Goal: Task Accomplishment & Management: Use online tool/utility

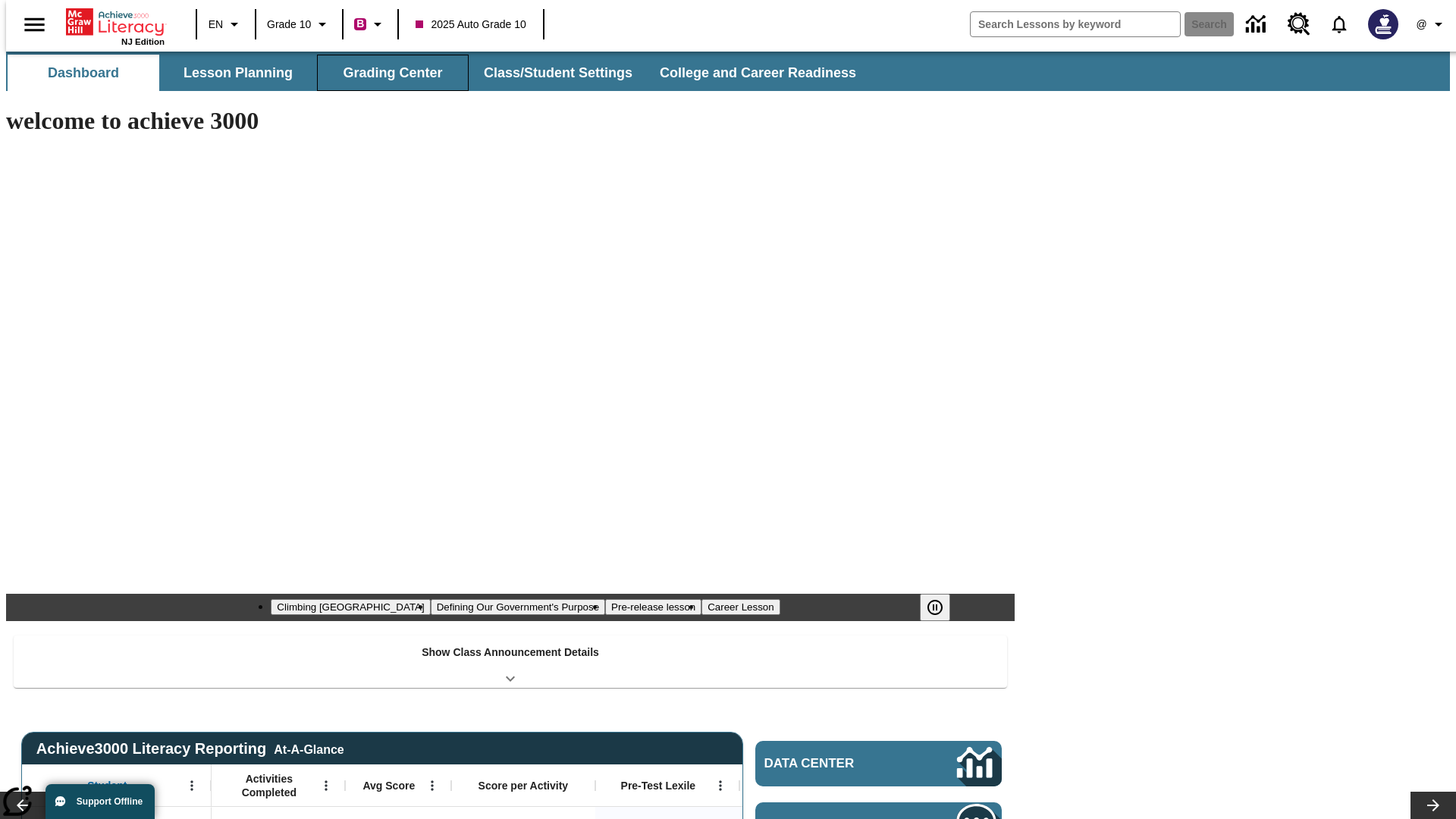
click at [387, 72] on button "Grading Center" at bounding box center [393, 72] width 151 height 36
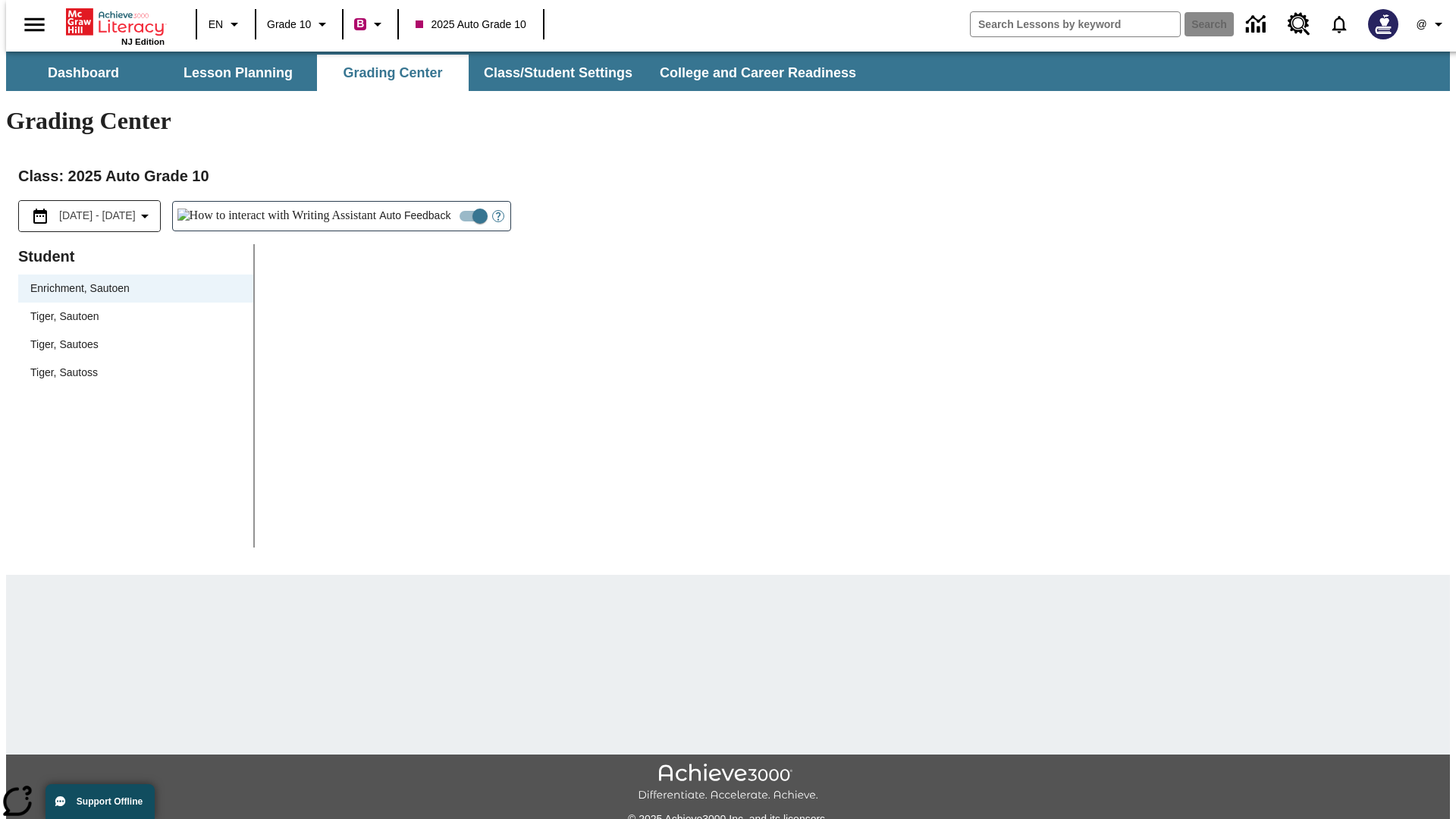
click at [130, 309] on span "Tiger, Sautoen" at bounding box center [136, 316] width 211 height 16
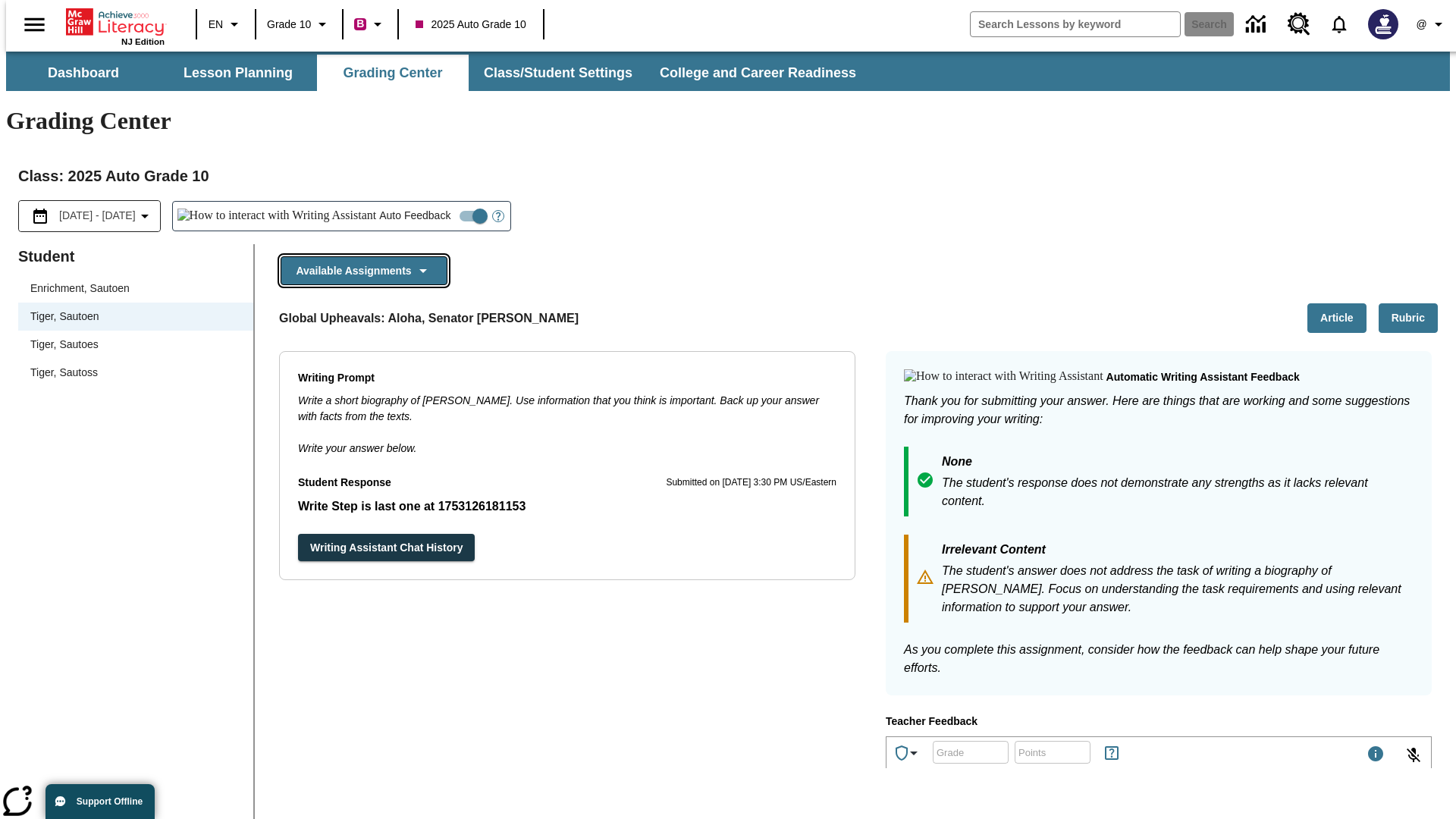
click at [360, 256] on button "Available Assignments" at bounding box center [364, 271] width 167 height 30
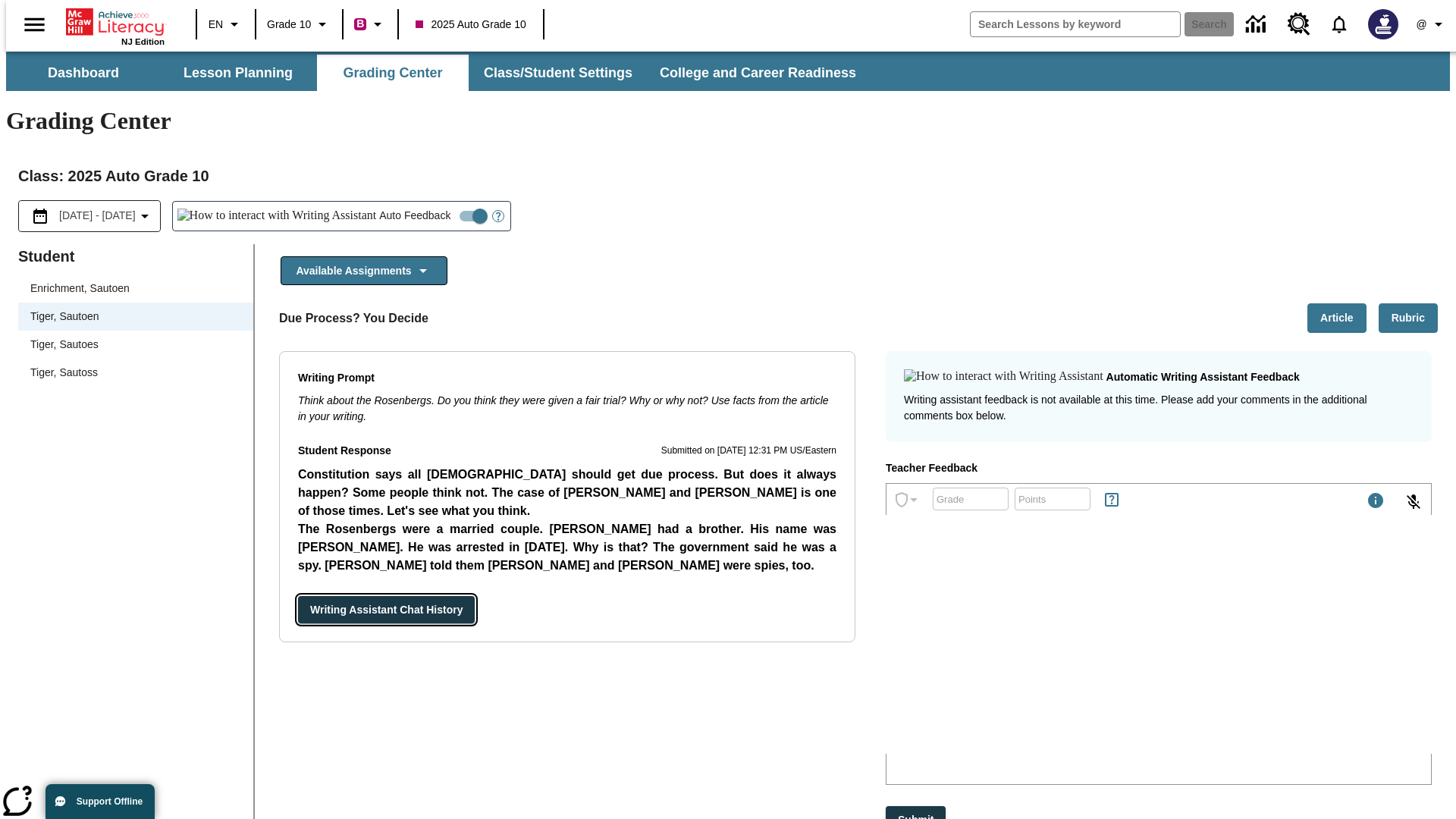
click at [298, 596] on button "Writing Assistant Chat History" at bounding box center [386, 610] width 177 height 28
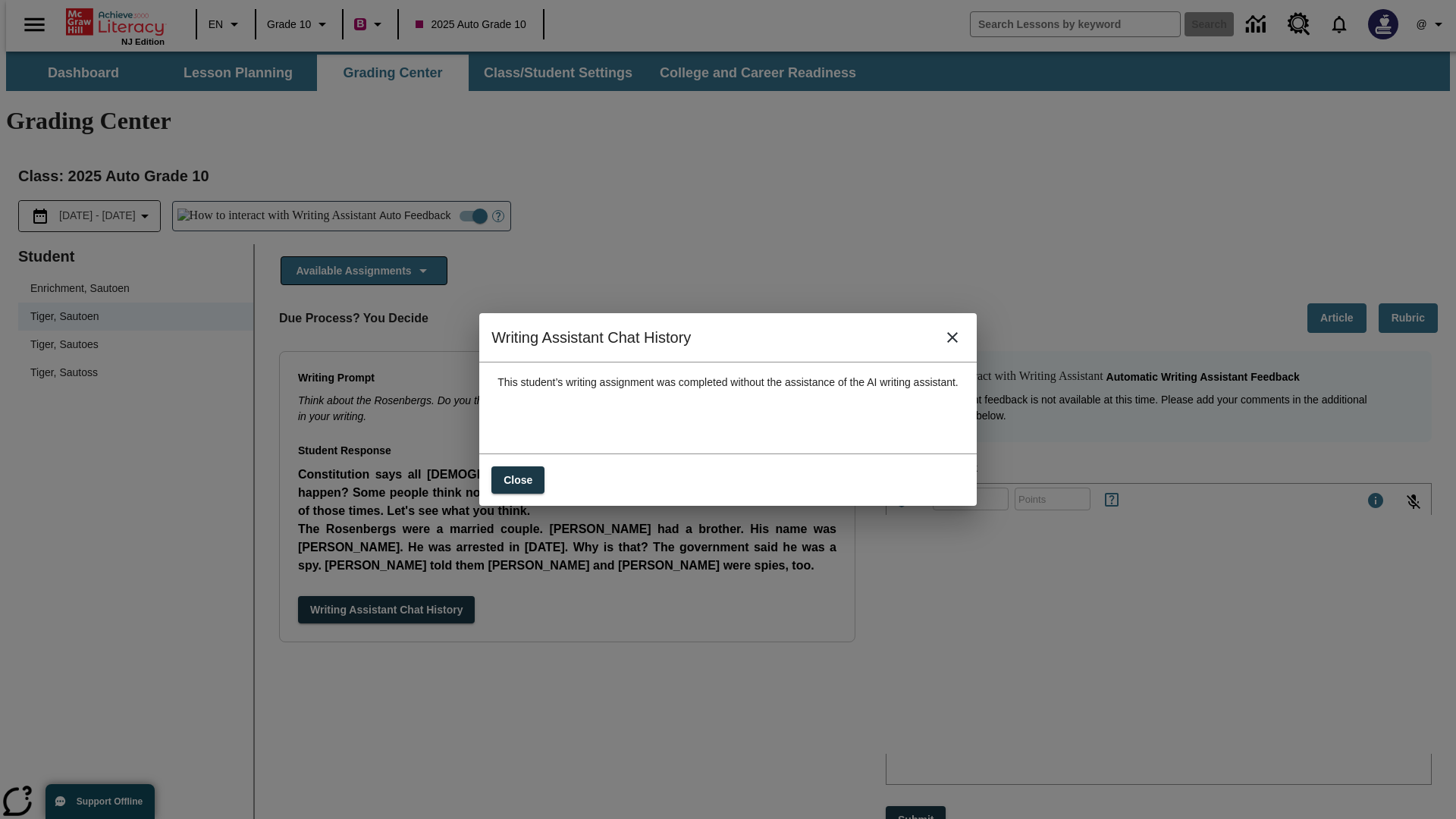
click at [958, 342] on icon "close" at bounding box center [952, 337] width 11 height 11
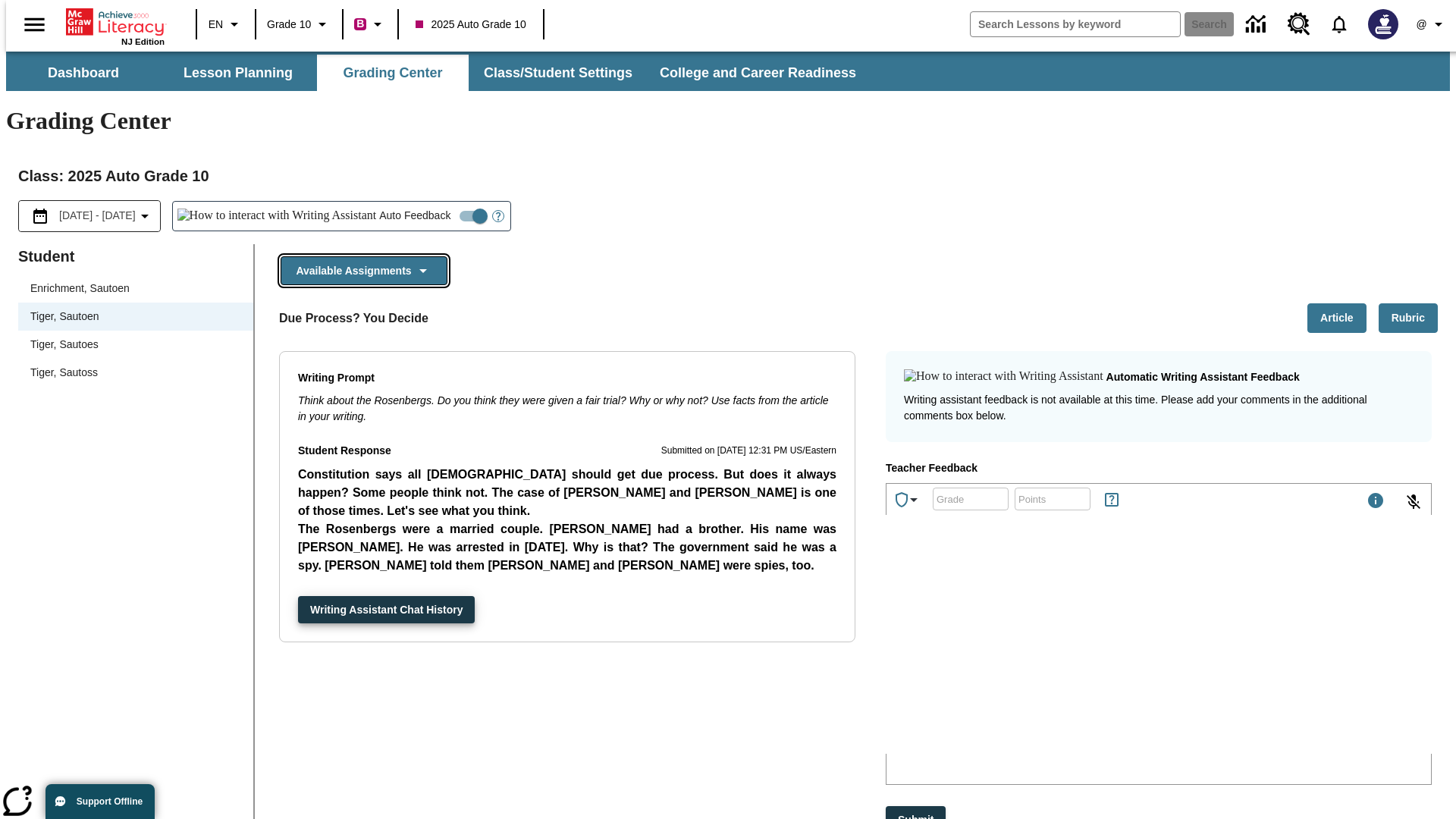
click at [360, 256] on button "Available Assignments" at bounding box center [364, 271] width 167 height 30
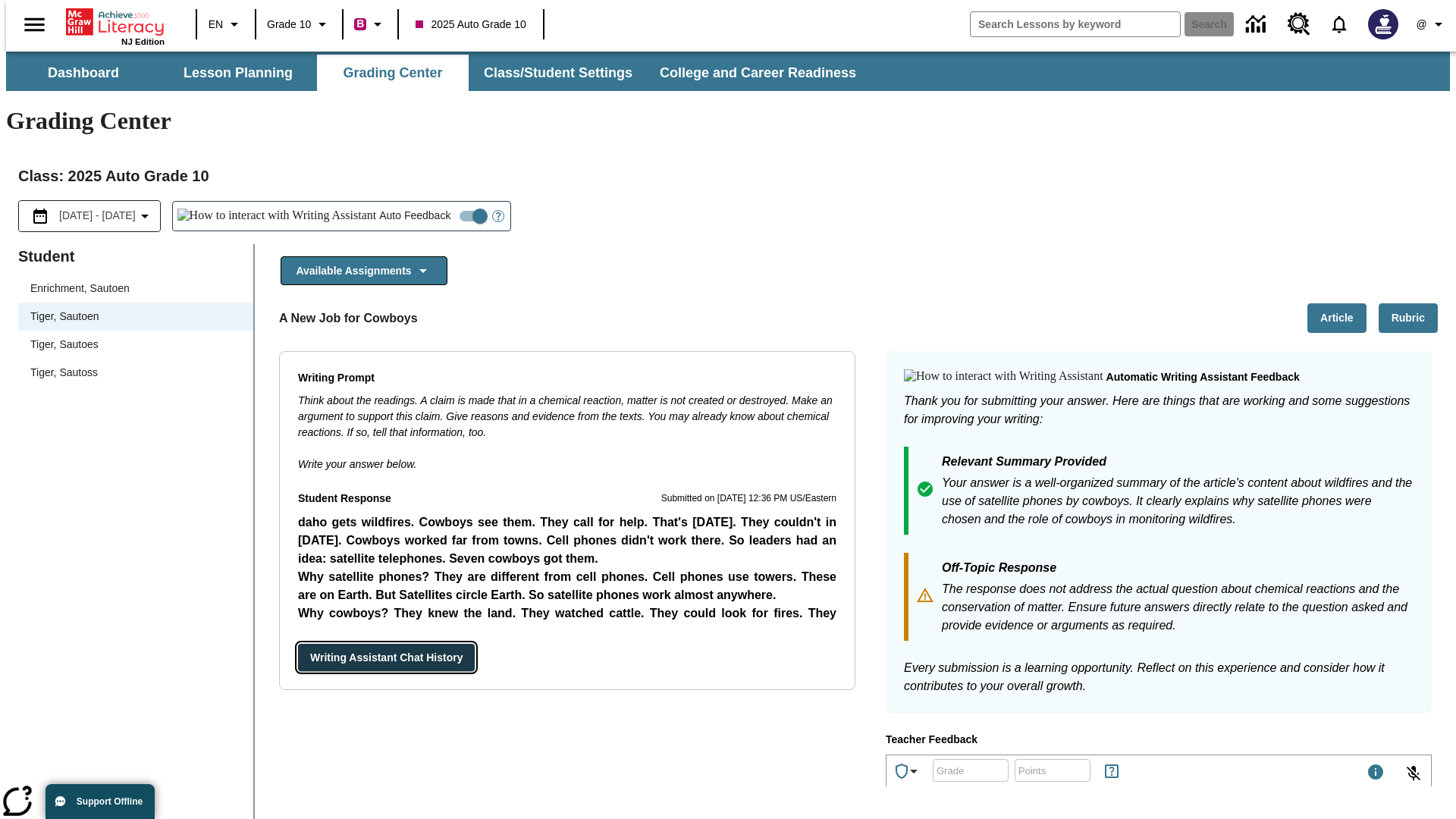
click at [298, 644] on button "Writing Assistant Chat History" at bounding box center [386, 658] width 177 height 28
